Goal: Task Accomplishment & Management: Manage account settings

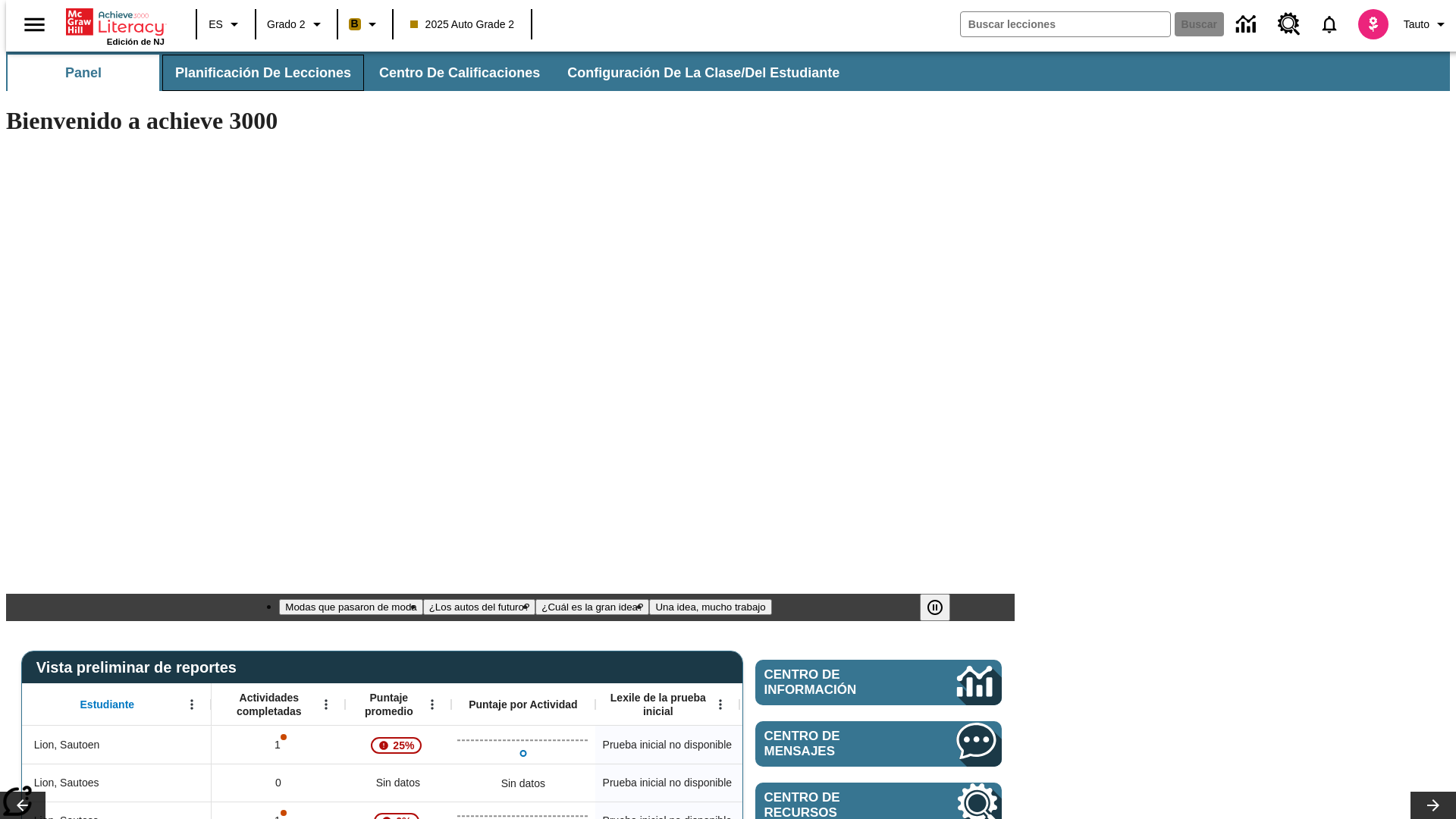
click at [254, 73] on span "Planificación de lecciones" at bounding box center [264, 72] width 176 height 17
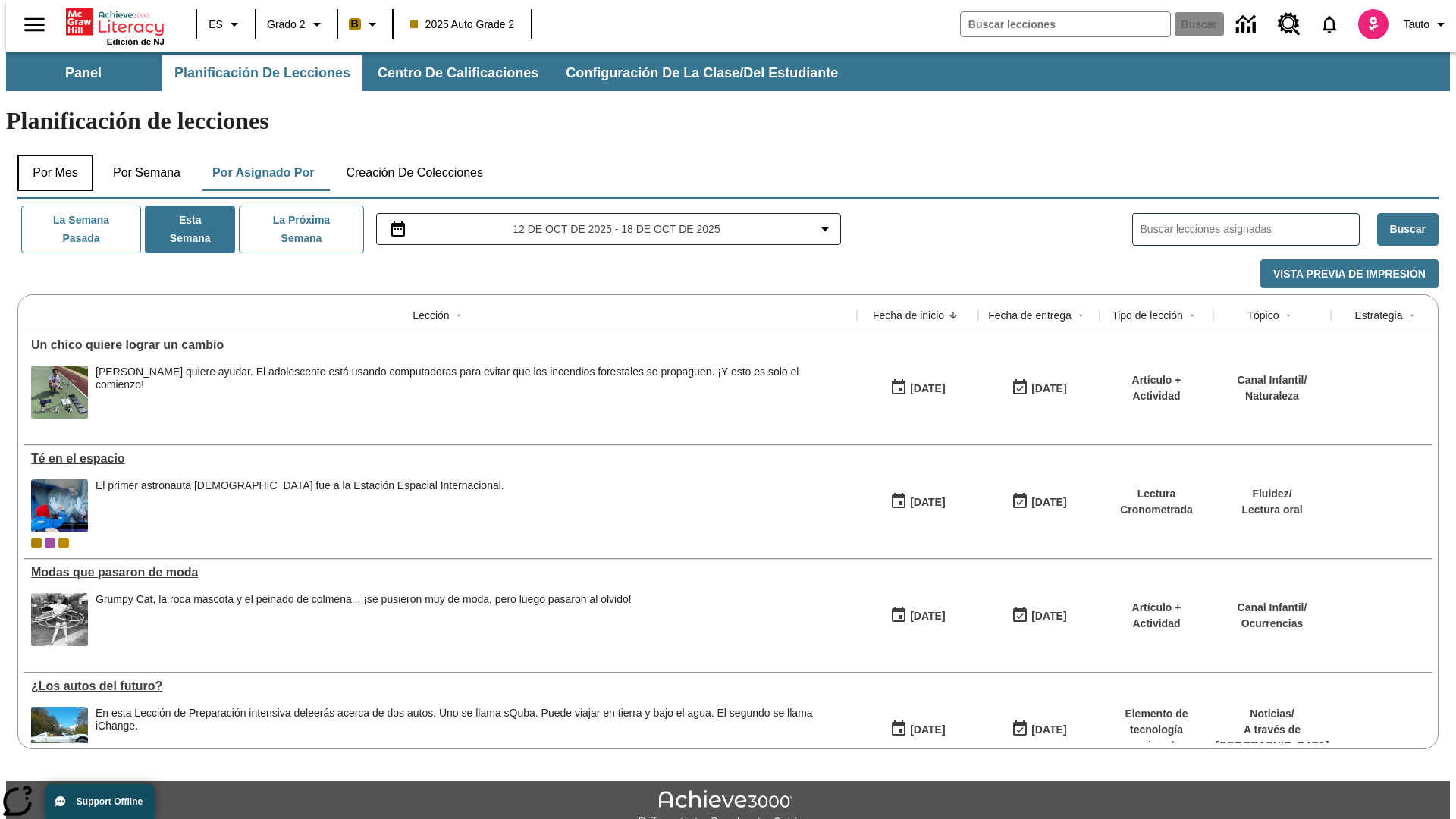
click at [49, 155] on button "Por mes" at bounding box center [55, 173] width 76 height 37
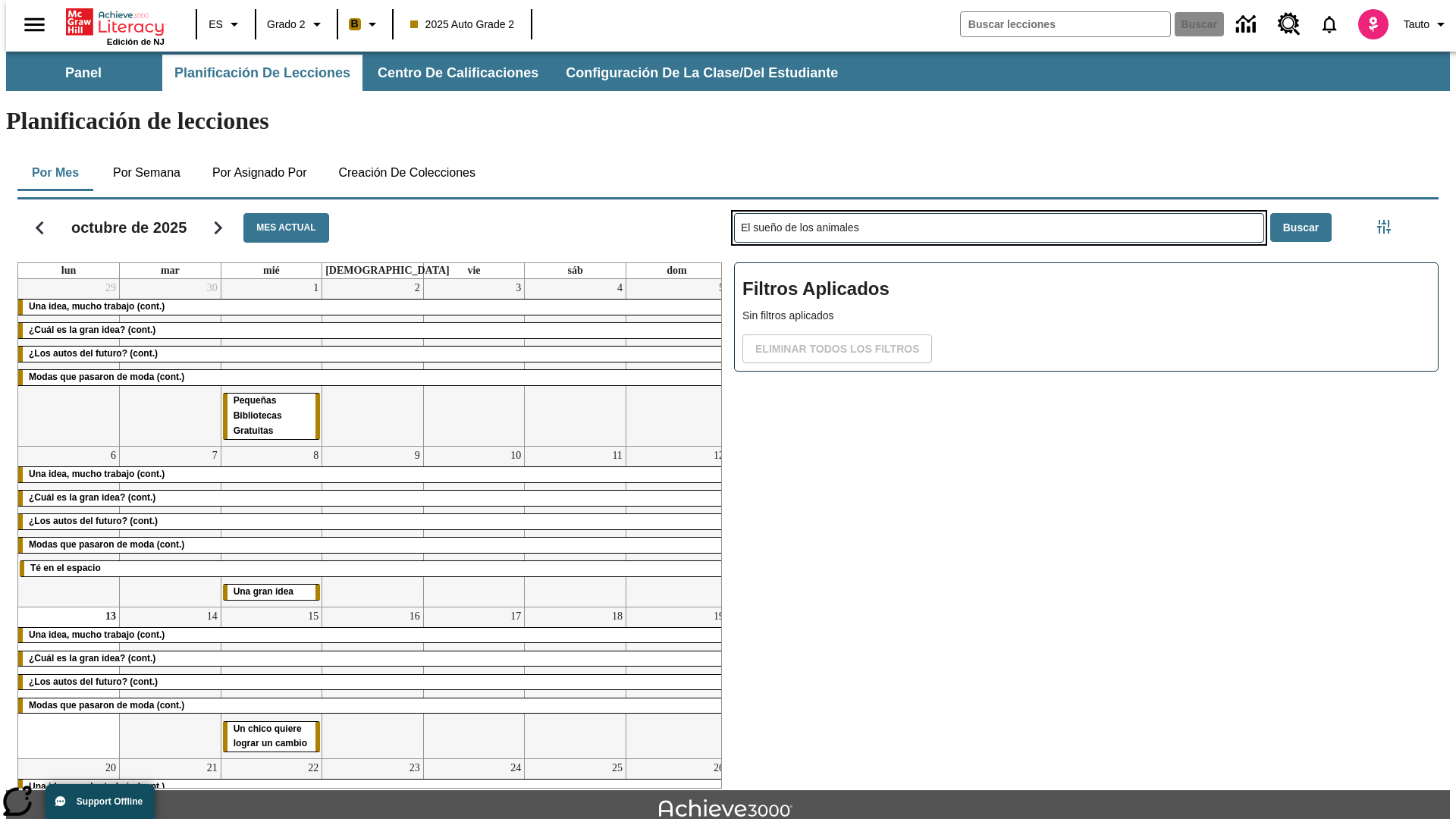
type input "El sueño de los animales"
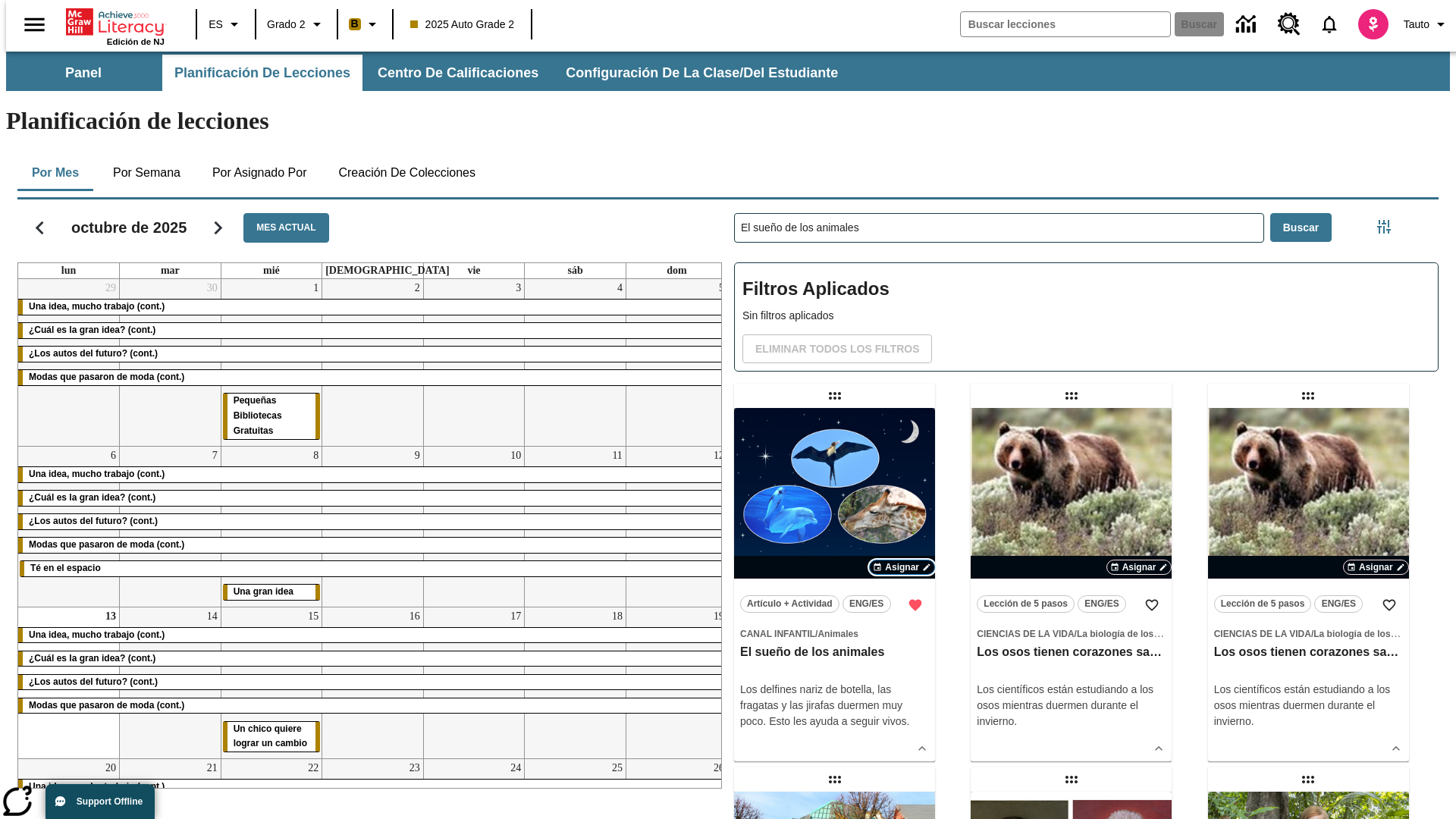
click at [901, 560] on span "Asignar" at bounding box center [901, 567] width 34 height 13
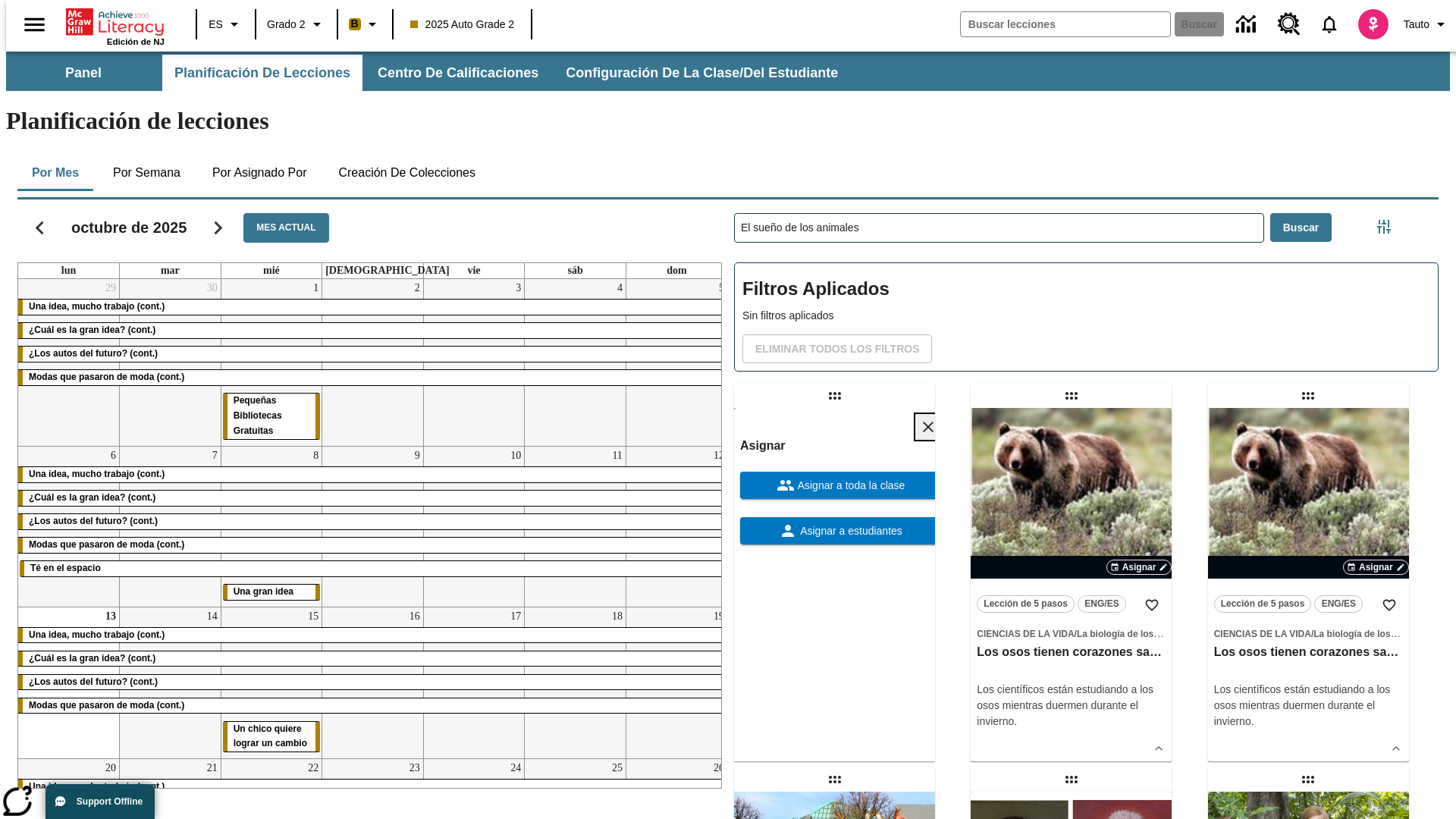
scroll to position [412, 0]
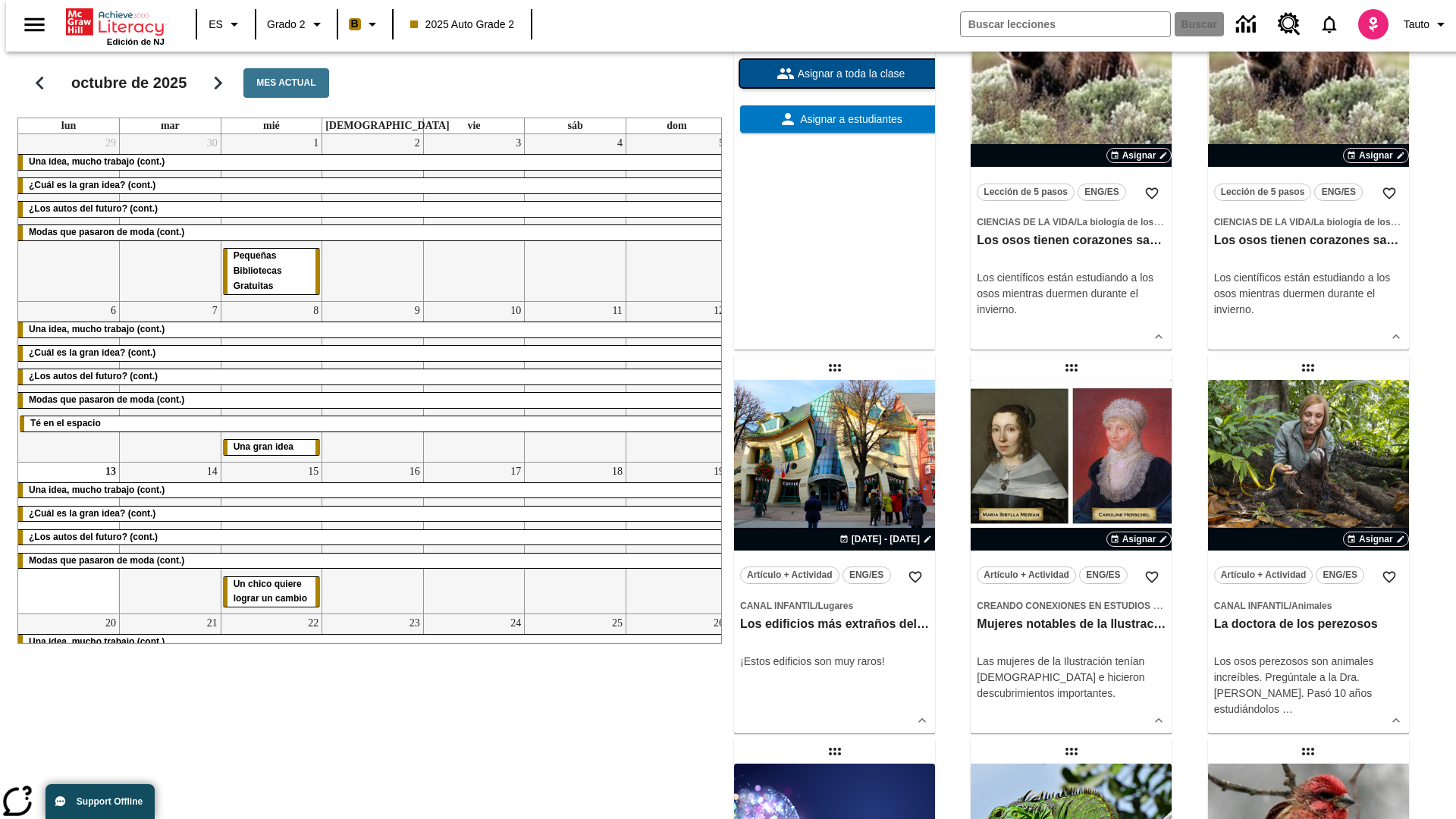
click at [834, 81] on span "Asignar a toda la clase" at bounding box center [850, 73] width 111 height 16
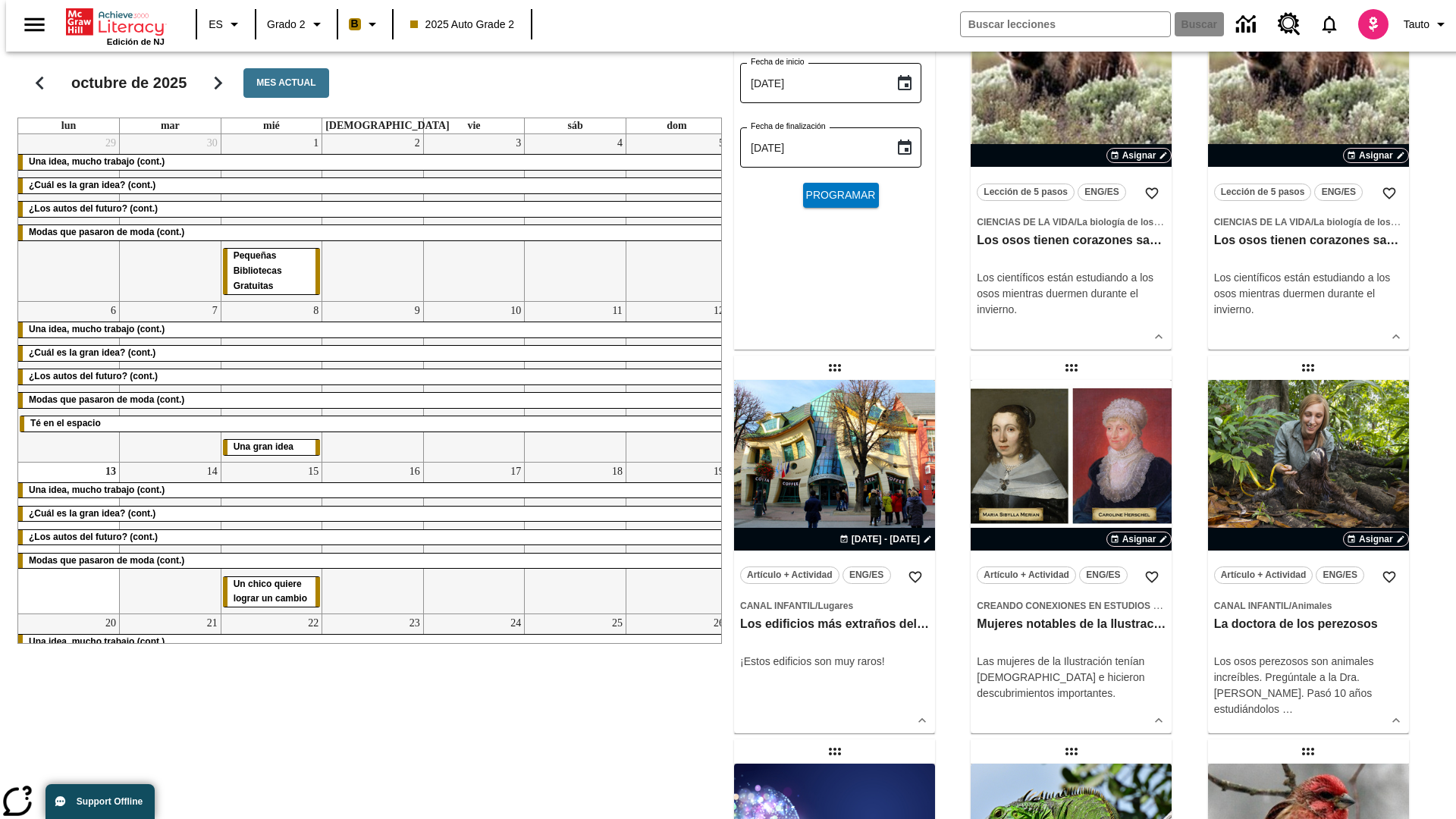
scroll to position [0, 0]
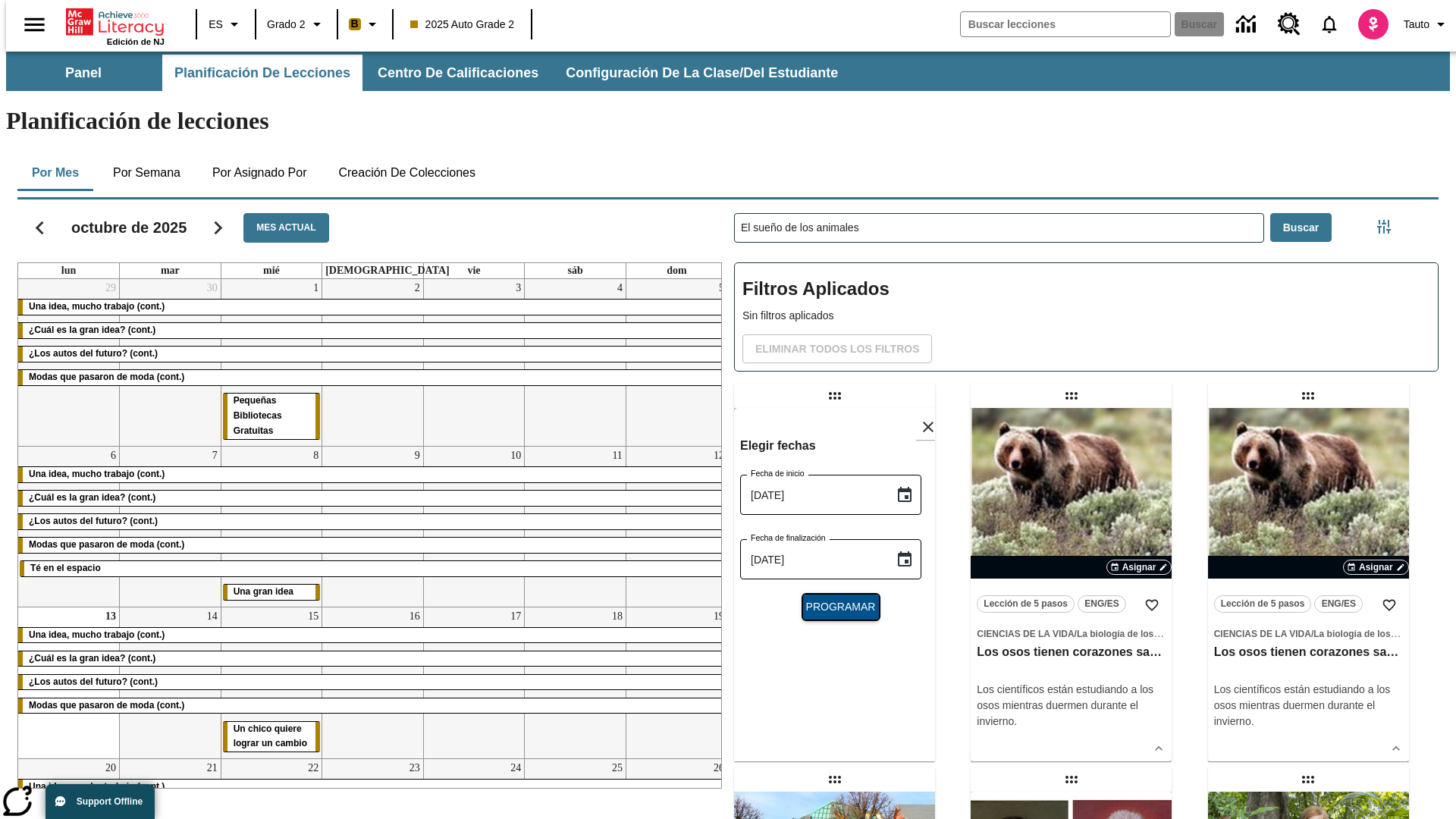
click at [834, 599] on span "Programar" at bounding box center [841, 606] width 70 height 16
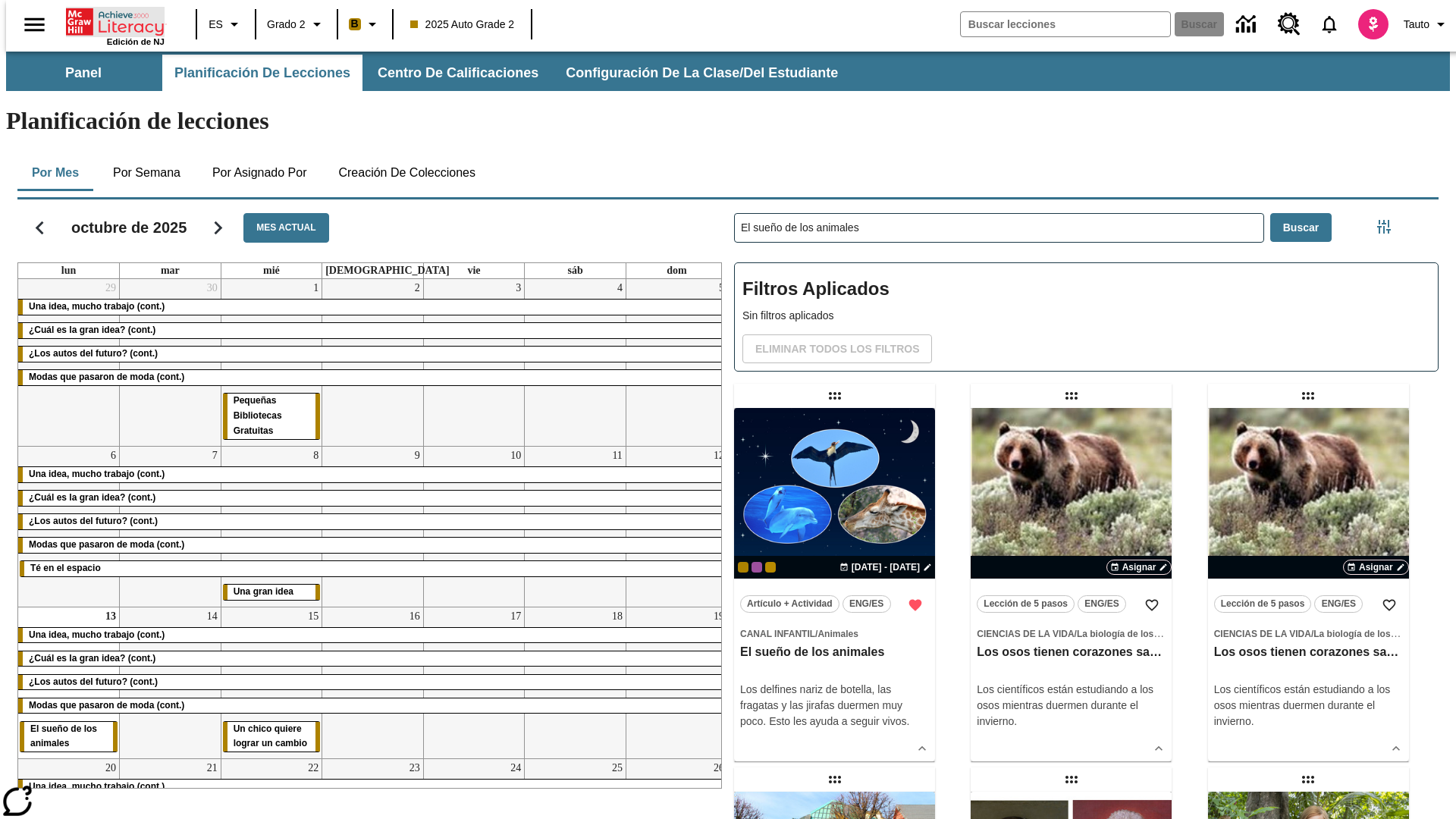
click at [109, 21] on icon "Portada" at bounding box center [116, 22] width 101 height 30
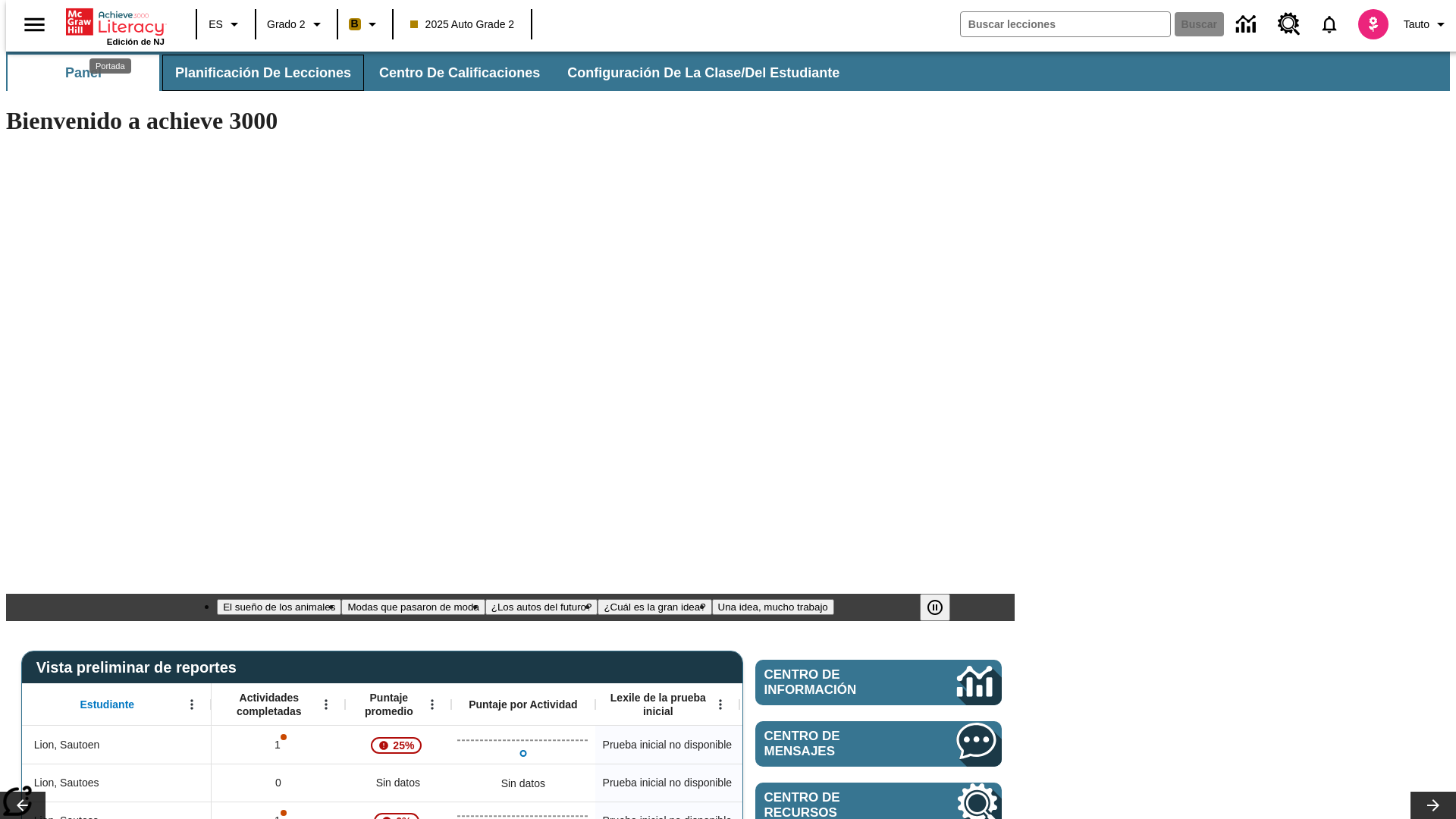
click at [254, 73] on span "Planificación de lecciones" at bounding box center [264, 72] width 176 height 17
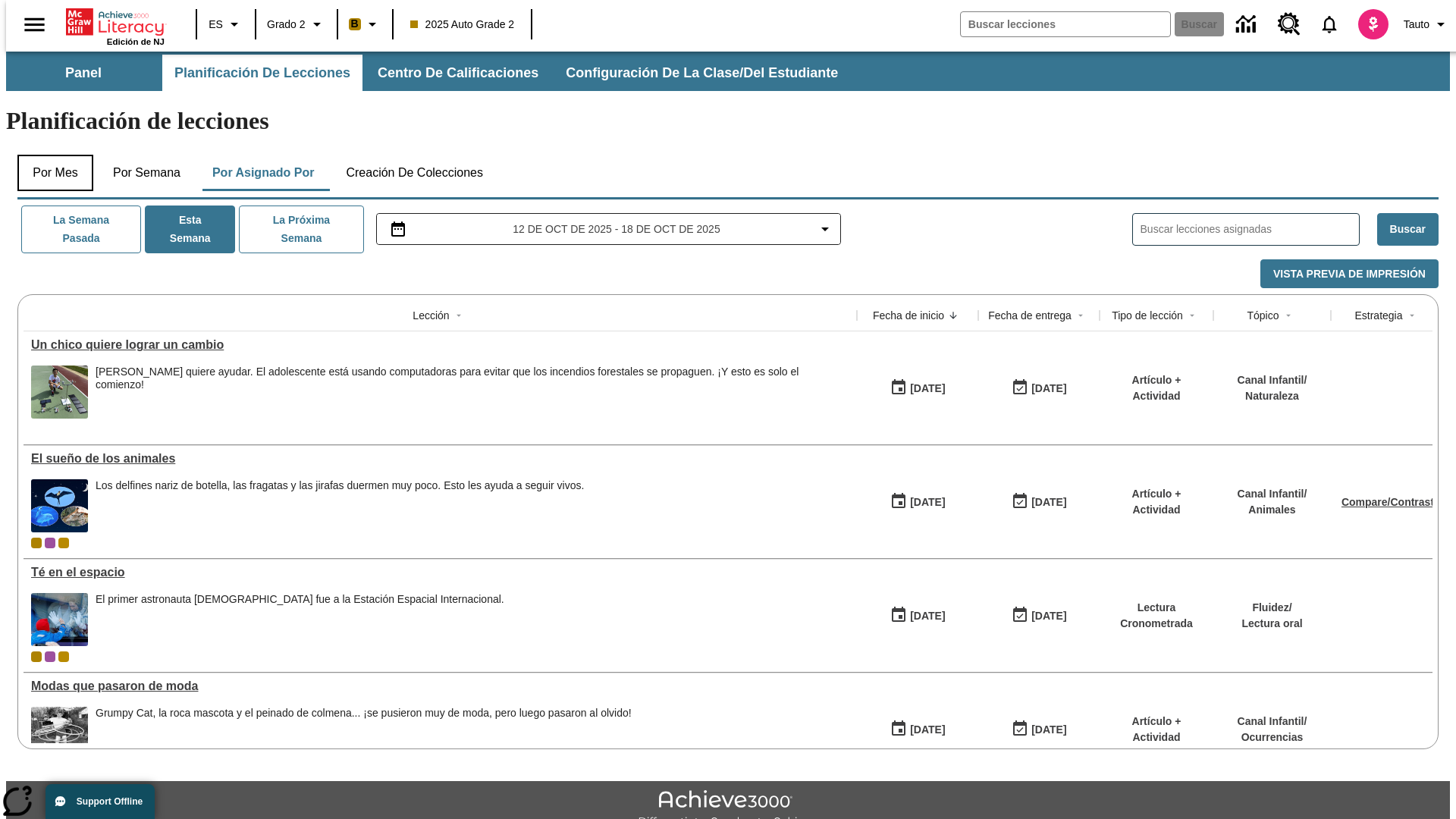
click at [49, 155] on button "Por mes" at bounding box center [55, 173] width 76 height 37
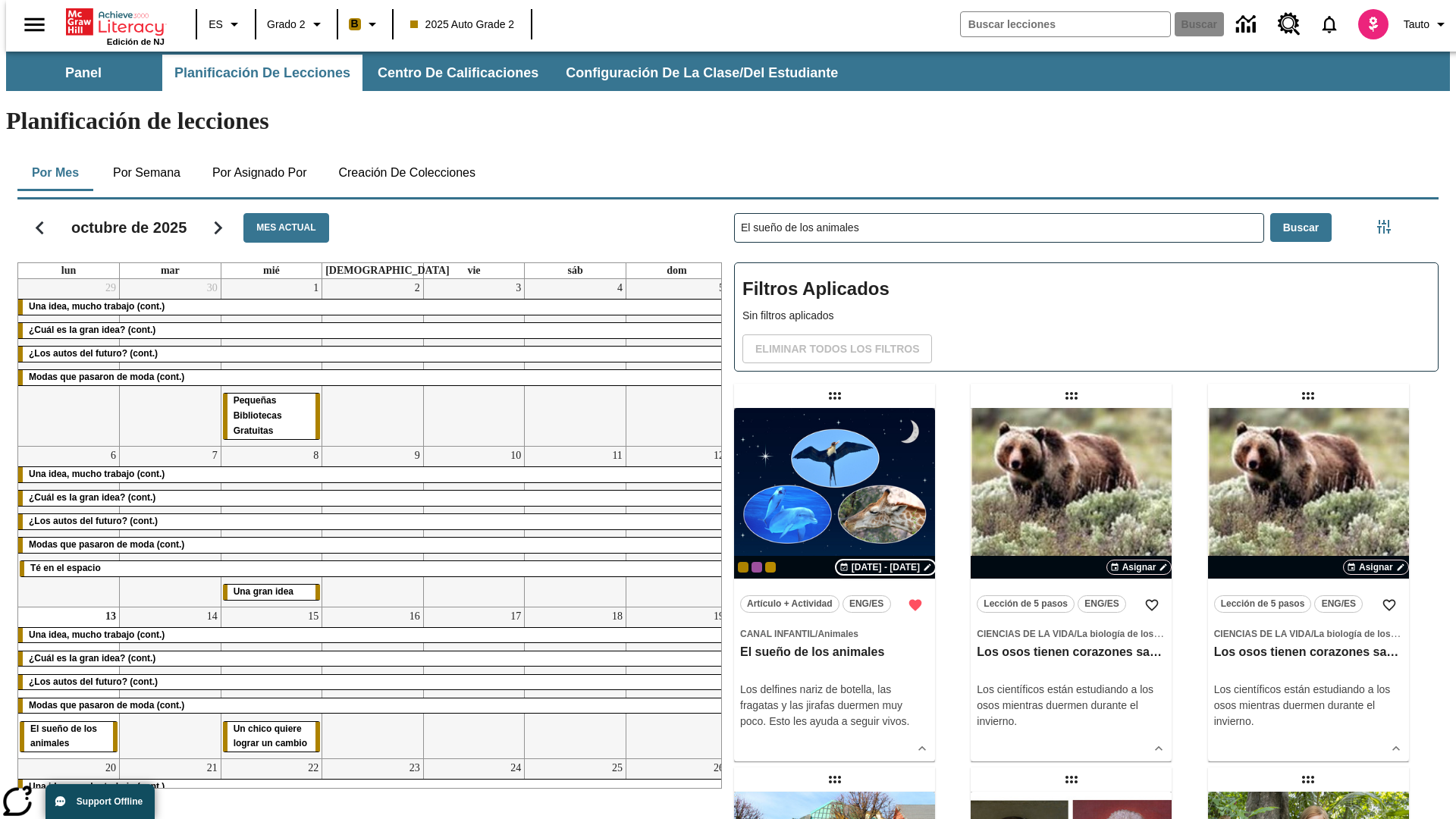
click at [889, 560] on span "[DATE] - [DATE]" at bounding box center [886, 567] width 68 height 13
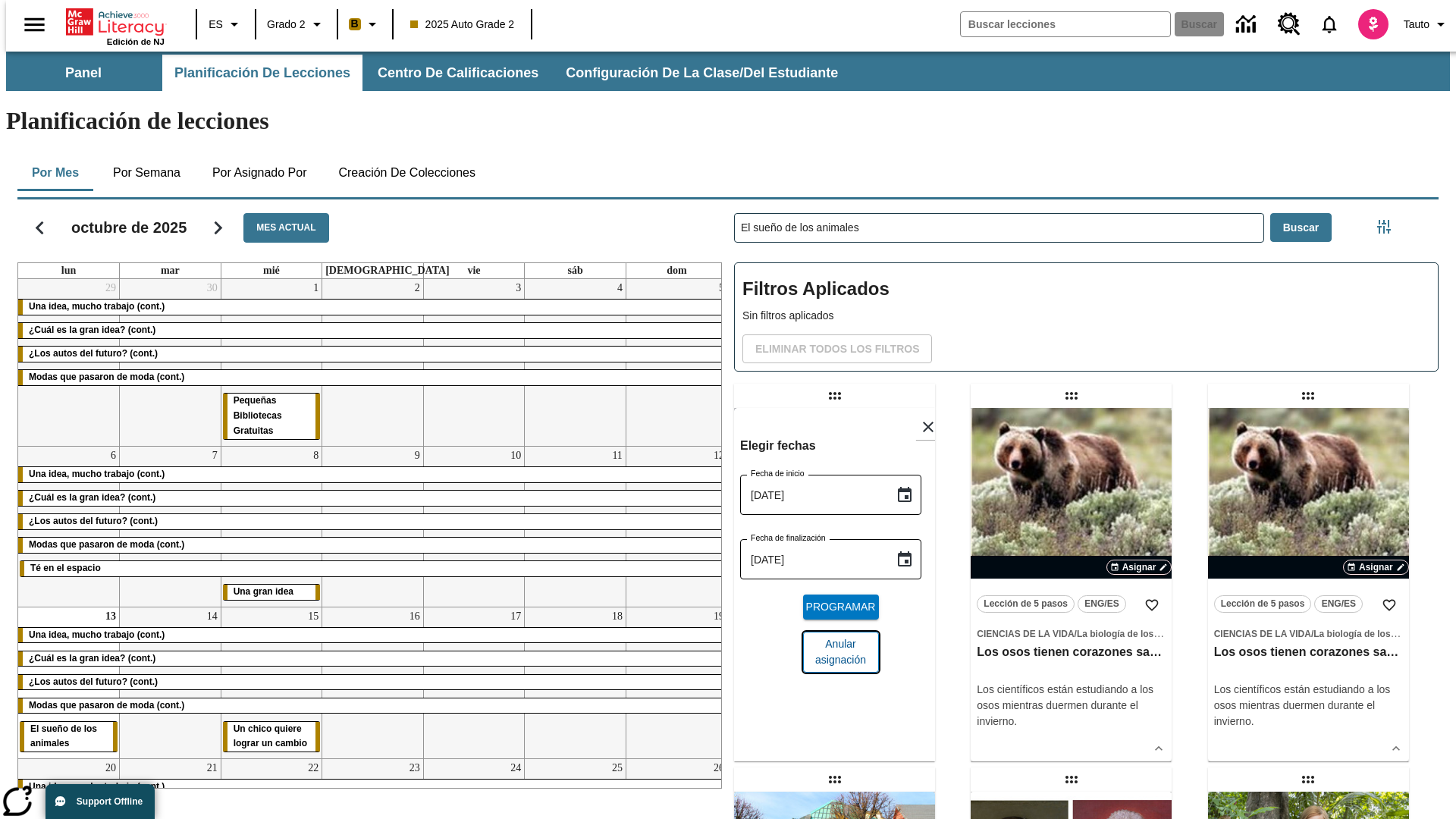
click at [834, 636] on span "Anular asignación" at bounding box center [841, 652] width 52 height 32
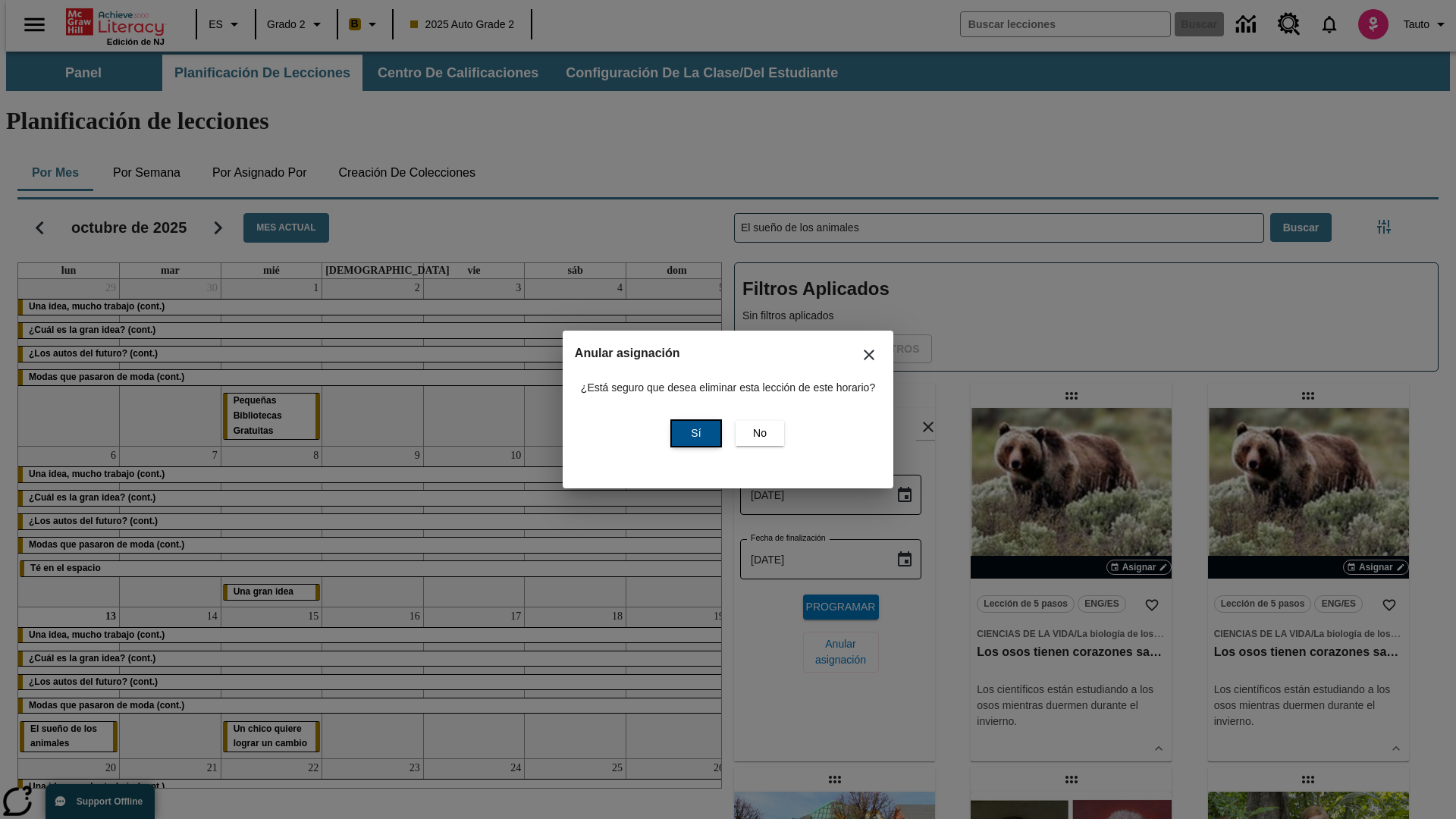
click at [693, 433] on span "Sí" at bounding box center [696, 432] width 10 height 16
